Goal: Book appointment/travel/reservation

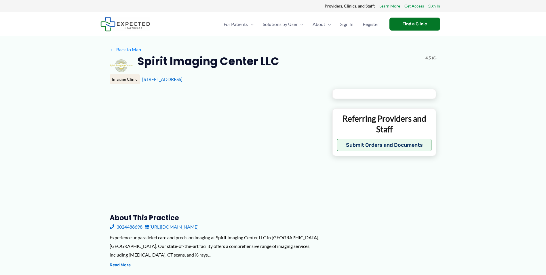
type input "**********"
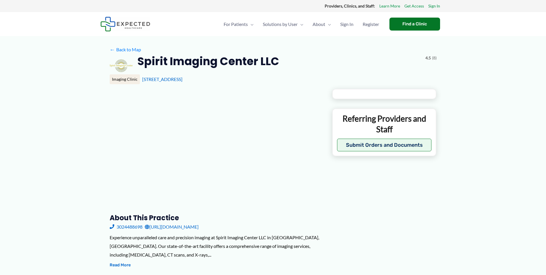
type input "**********"
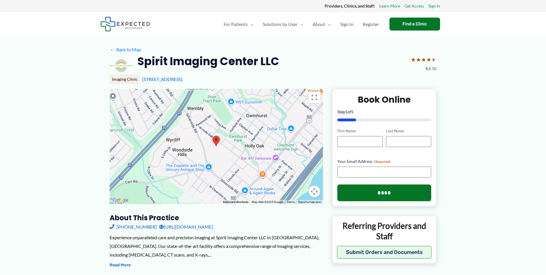
click at [188, 229] on link "[URL][DOMAIN_NAME]" at bounding box center [186, 226] width 54 height 9
